Goal: Share content

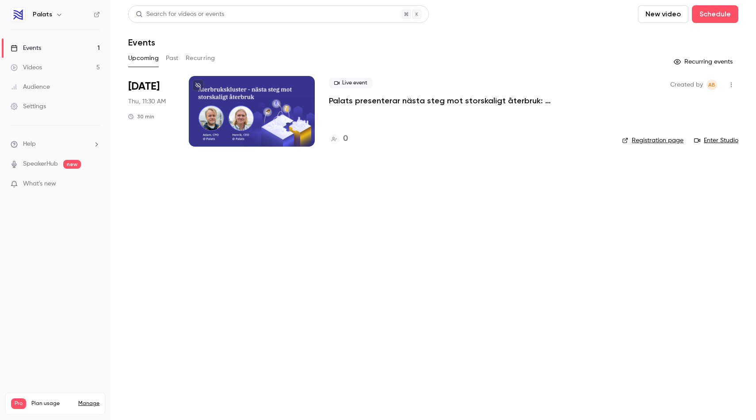
click at [33, 65] on div "Videos" at bounding box center [26, 67] width 31 height 9
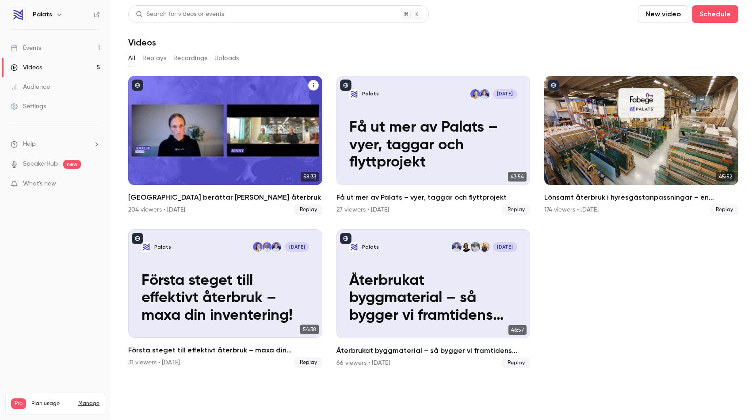
click at [255, 113] on div "Karlstads kommun berättar om sitt återbruk" at bounding box center [225, 130] width 194 height 109
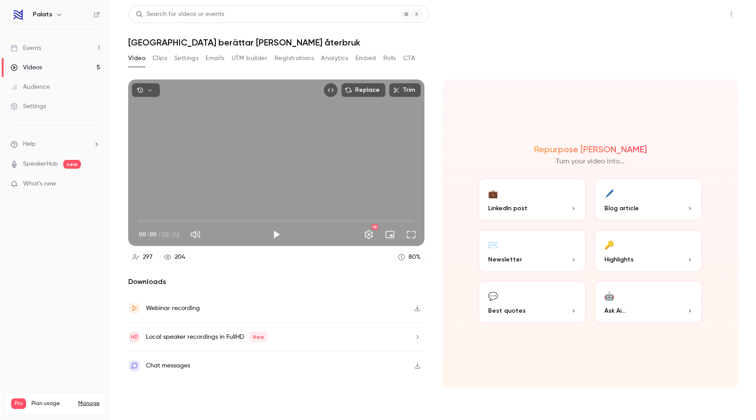
click at [704, 10] on button "Share" at bounding box center [699, 14] width 35 height 18
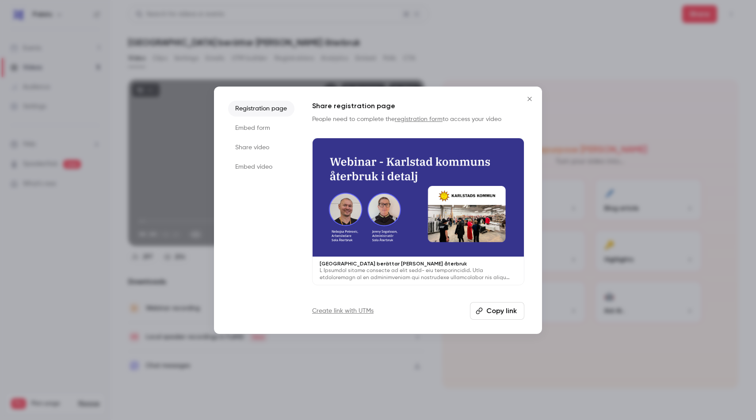
click at [499, 310] on button "Copy link" at bounding box center [497, 311] width 54 height 18
